Goal: Information Seeking & Learning: Learn about a topic

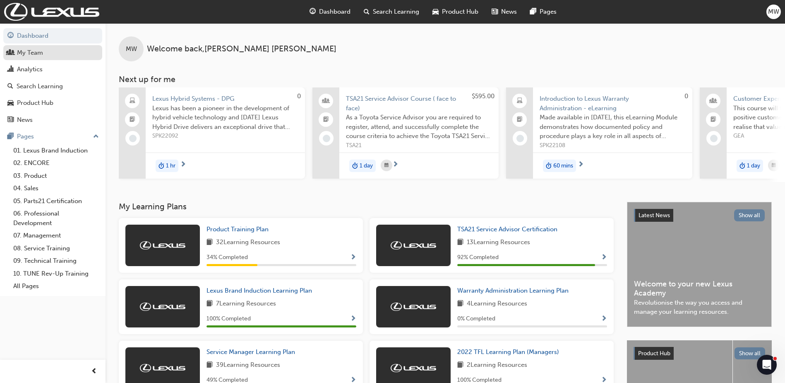
click at [33, 49] on div "My Team" at bounding box center [30, 53] width 26 height 10
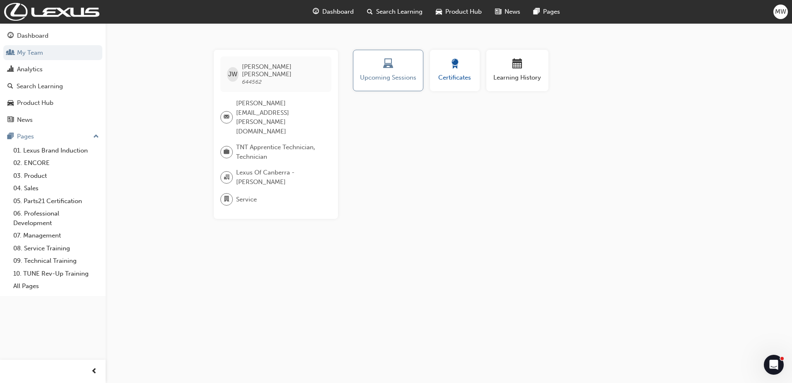
click at [465, 63] on div "button" at bounding box center [454, 65] width 37 height 13
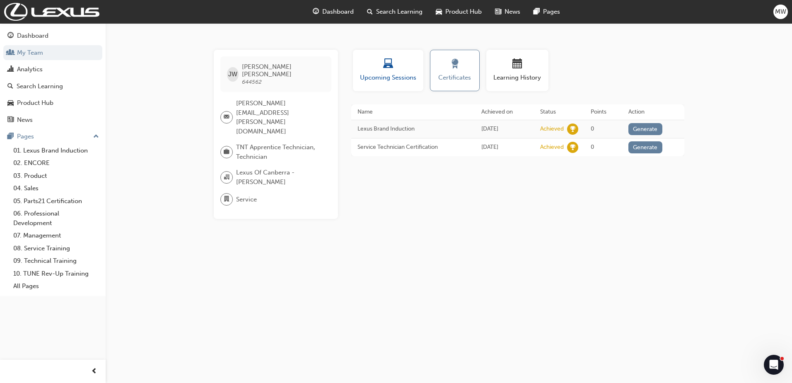
click at [377, 70] on div "button" at bounding box center [388, 65] width 58 height 13
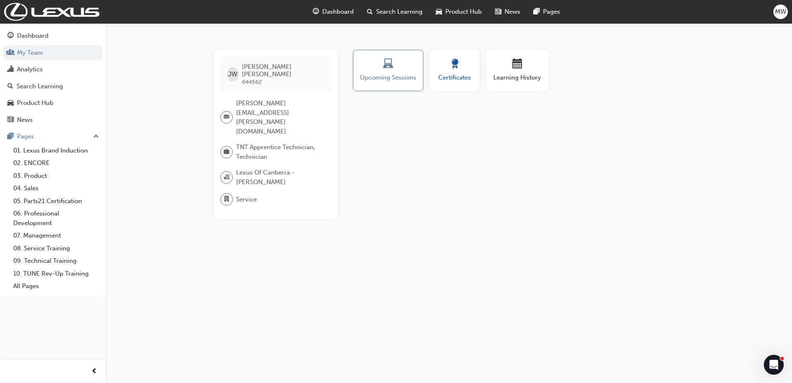
click at [460, 76] on span "Certificates" at bounding box center [454, 78] width 37 height 10
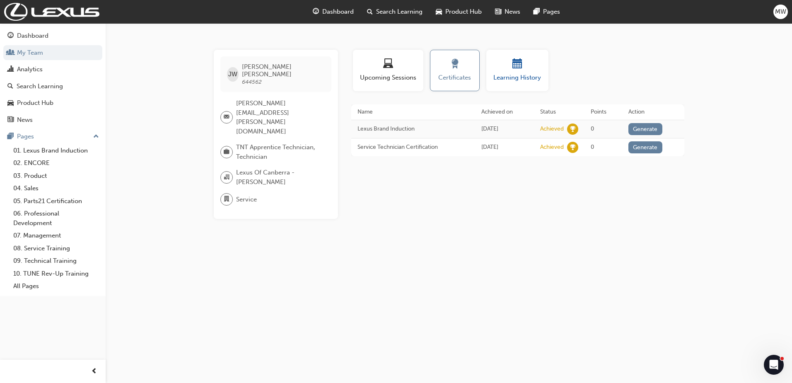
click at [504, 77] on span "Learning History" at bounding box center [517, 78] width 50 height 10
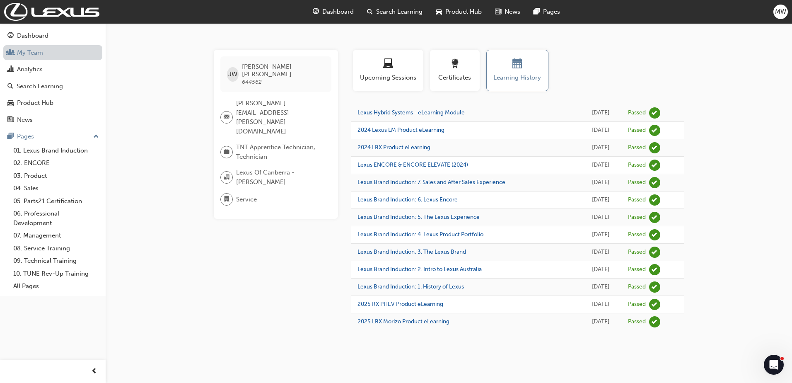
click at [42, 55] on link "My Team" at bounding box center [52, 52] width 99 height 15
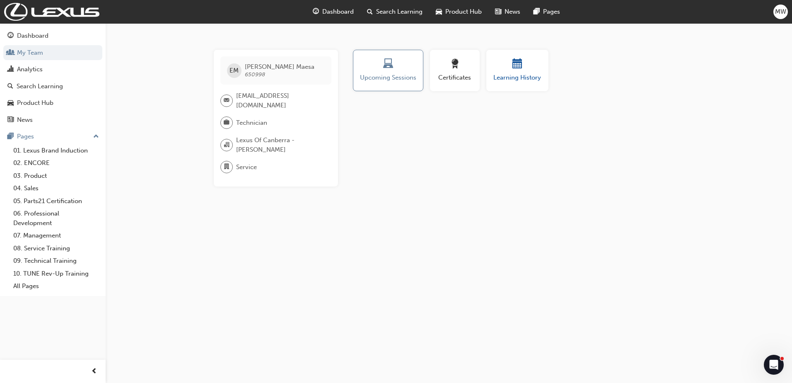
click at [522, 75] on span "Learning History" at bounding box center [517, 78] width 50 height 10
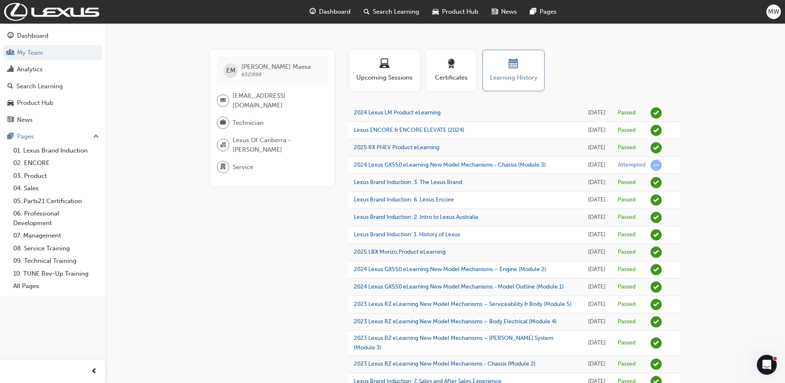
drag, startPoint x: 782, startPoint y: 128, endPoint x: 784, endPoint y: 122, distance: 5.8
click at [783, 133] on div "[PERSON_NAME] 650998 [EMAIL_ADDRESS][DOMAIN_NAME] Technician Lexus Of Canberra …" at bounding box center [392, 361] width 785 height 723
click at [455, 70] on span "award-icon" at bounding box center [451, 64] width 10 height 11
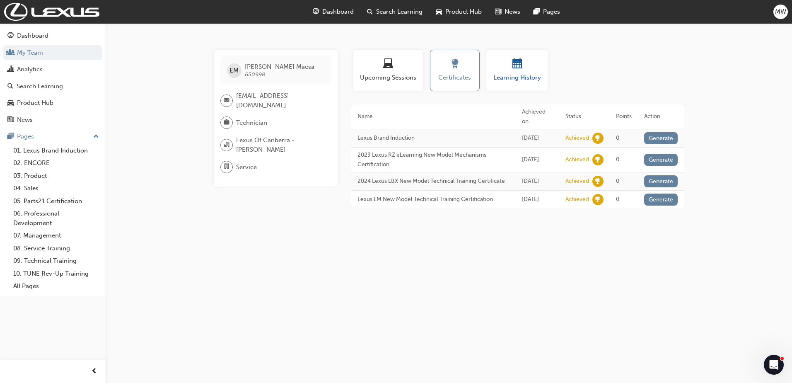
click at [508, 69] on div "button" at bounding box center [517, 65] width 50 height 13
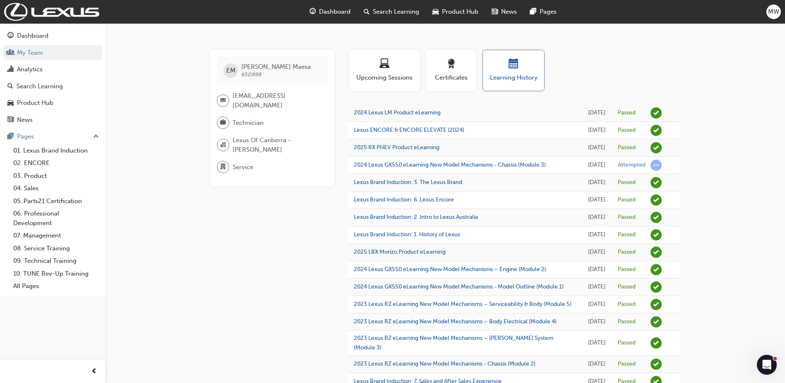
click at [508, 69] on div "button" at bounding box center [513, 65] width 49 height 13
click at [32, 55] on link "My Team" at bounding box center [52, 52] width 99 height 15
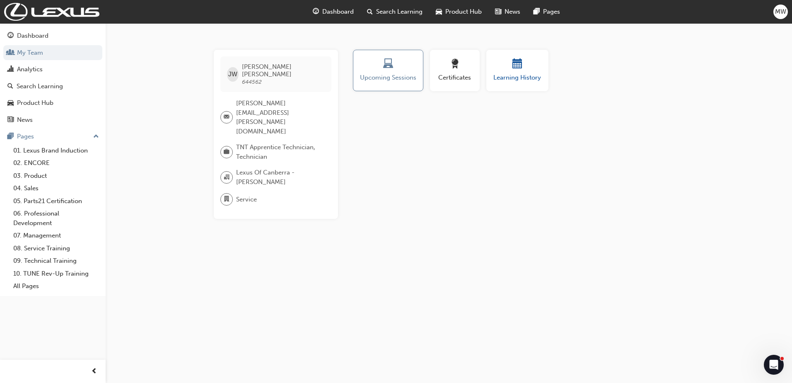
click at [511, 88] on button "Learning History" at bounding box center [517, 70] width 62 height 41
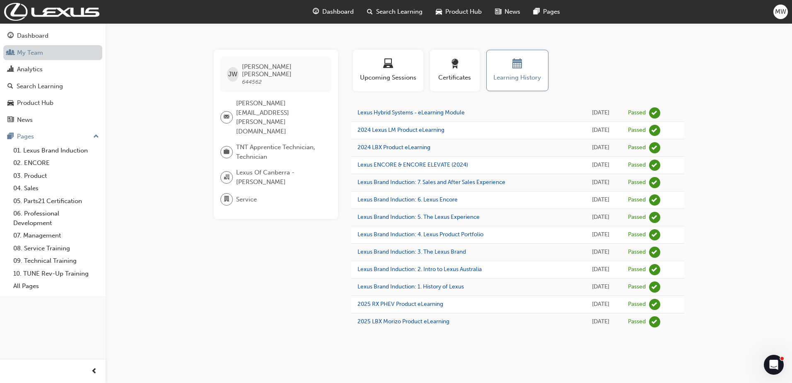
click at [36, 48] on link "My Team" at bounding box center [52, 52] width 99 height 15
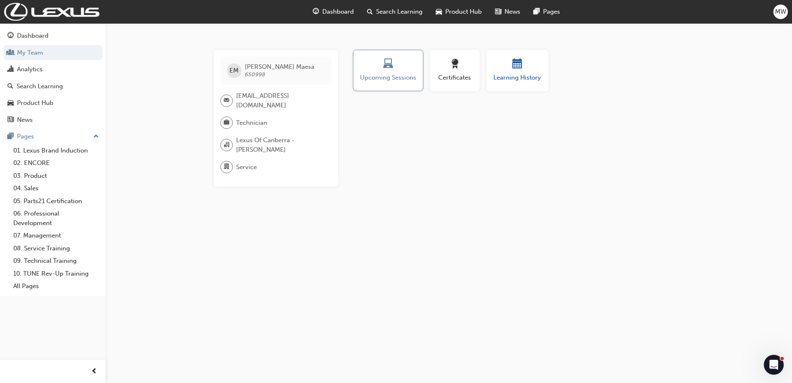
click at [514, 87] on button "Learning History" at bounding box center [517, 70] width 62 height 41
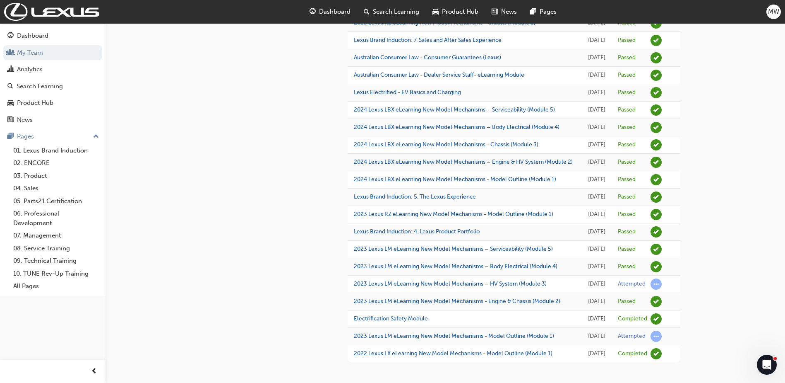
scroll to position [505, 0]
